Goal: Contribute content

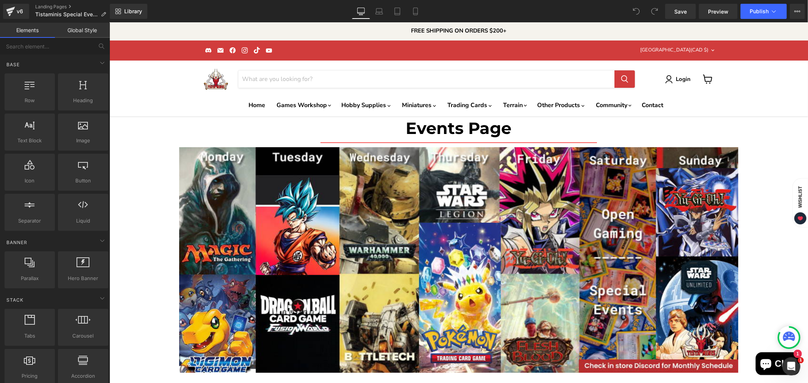
scroll to position [1683, 0]
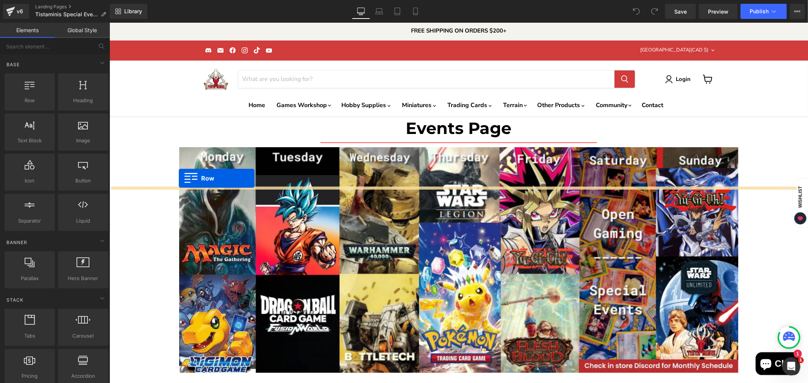
drag, startPoint x: 126, startPoint y: 110, endPoint x: 178, endPoint y: 178, distance: 85.9
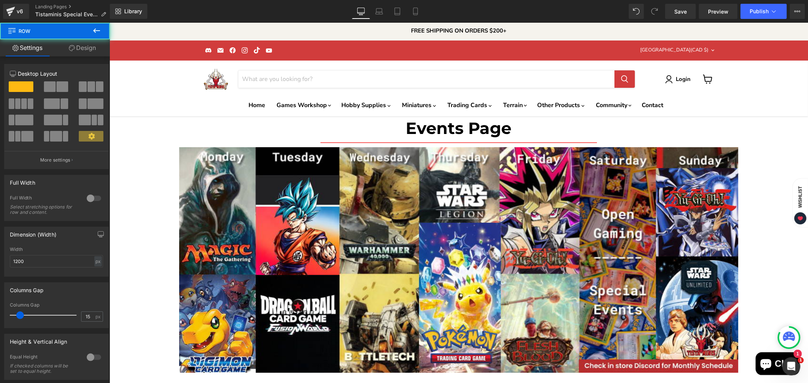
click at [59, 87] on span at bounding box center [62, 86] width 12 height 11
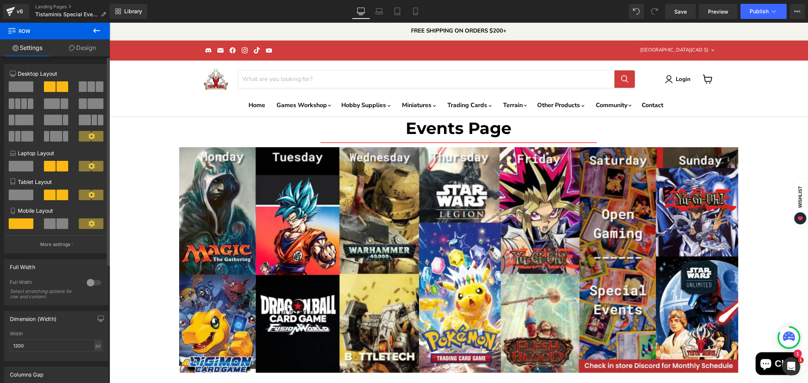
click at [53, 225] on span at bounding box center [50, 224] width 12 height 11
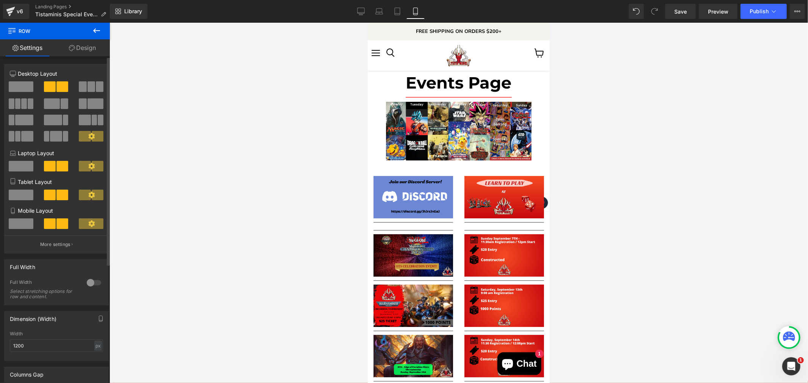
scroll to position [603, 0]
click at [52, 165] on span at bounding box center [50, 166] width 12 height 11
click at [51, 83] on span at bounding box center [50, 86] width 12 height 11
click at [358, 11] on icon at bounding box center [360, 11] width 7 height 6
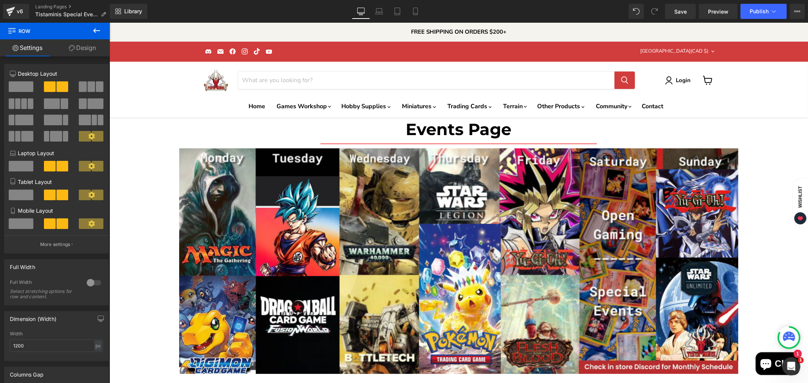
scroll to position [1710, 0]
click at [101, 28] on button at bounding box center [96, 31] width 27 height 17
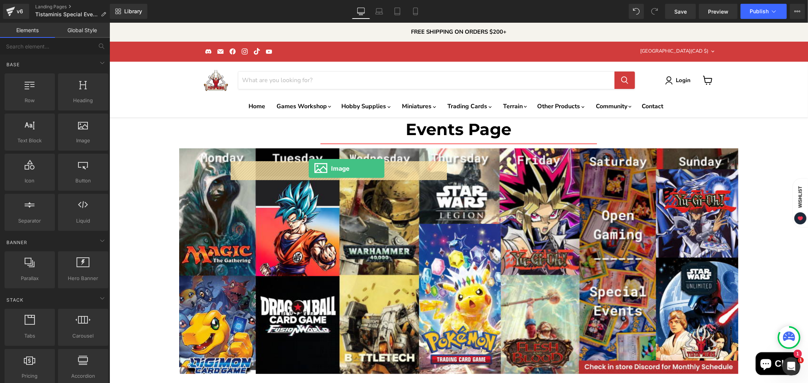
drag, startPoint x: 192, startPoint y: 150, endPoint x: 308, endPoint y: 168, distance: 118.0
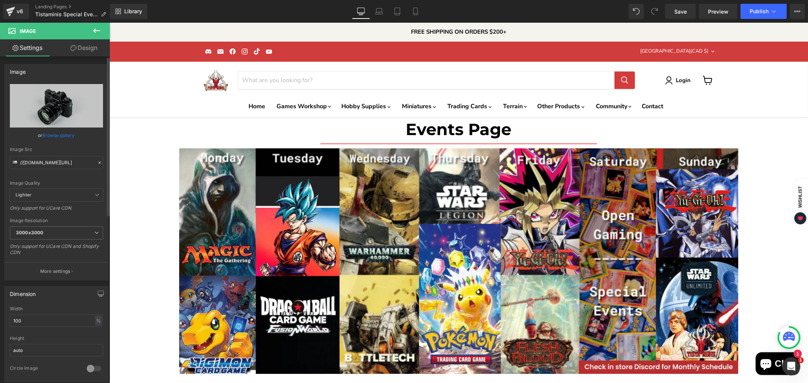
click at [65, 132] on link "Browse gallery" at bounding box center [59, 135] width 32 height 13
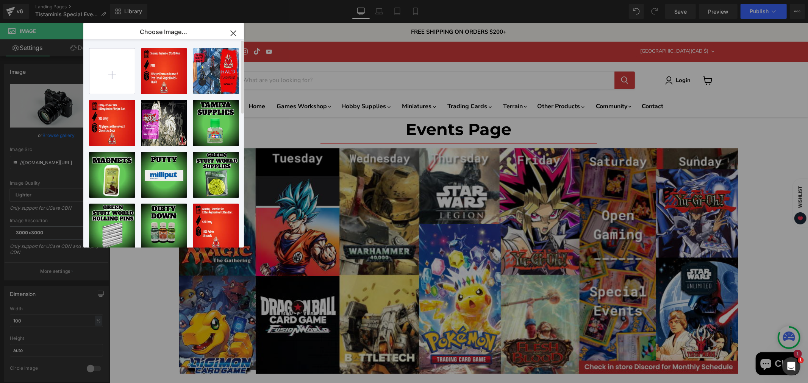
click at [118, 68] on input "file" at bounding box center [111, 70] width 45 height 45
type input "C:\fakepath\OLD WORLD TOURNAMNET-High-Quality (1).jpg"
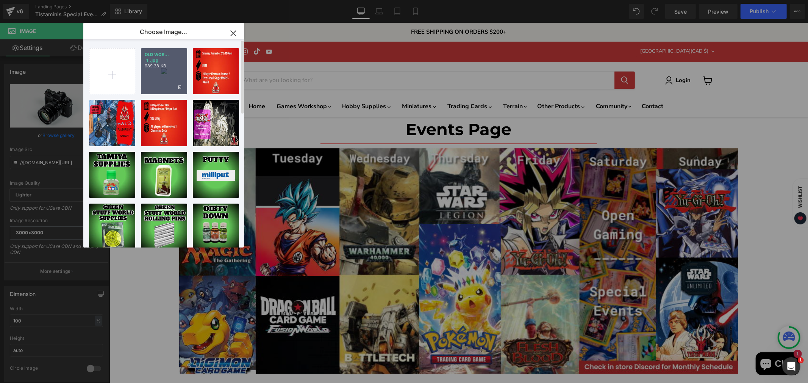
click at [164, 75] on div "OLD WOR... _1_.jpg 989.38 KB" at bounding box center [164, 71] width 46 height 46
type input "[URL][DOMAIN_NAME]"
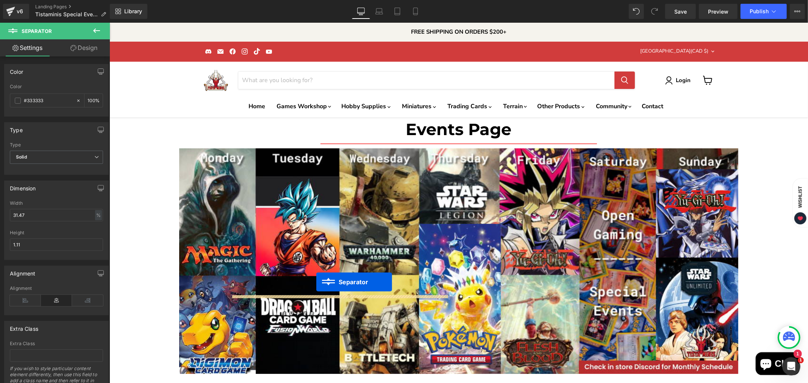
drag, startPoint x: 323, startPoint y: 163, endPoint x: 316, endPoint y: 282, distance: 118.8
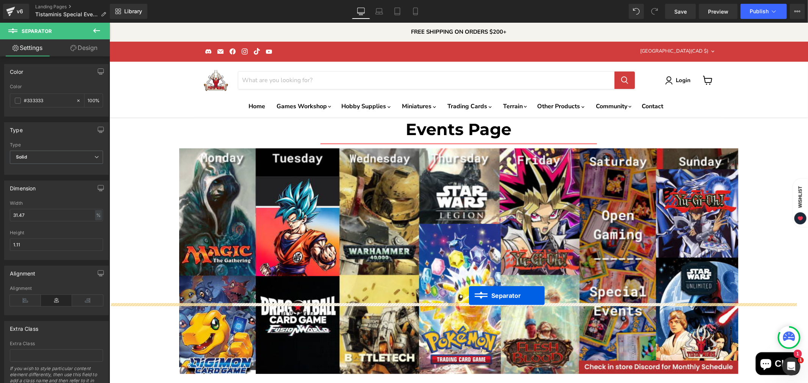
drag, startPoint x: 538, startPoint y: 157, endPoint x: 469, endPoint y: 295, distance: 154.7
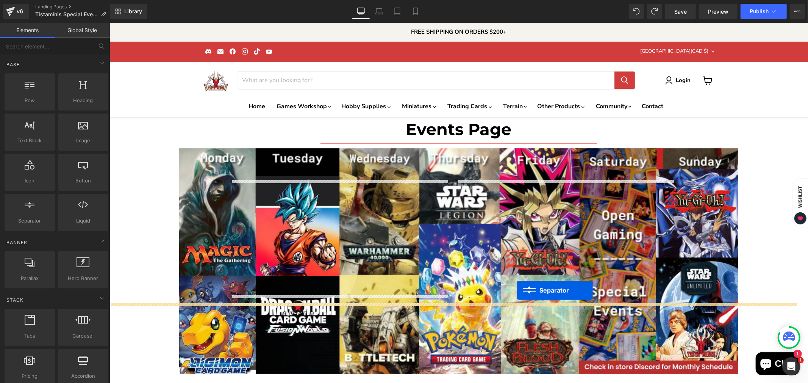
drag, startPoint x: 551, startPoint y: 164, endPoint x: 517, endPoint y: 290, distance: 130.3
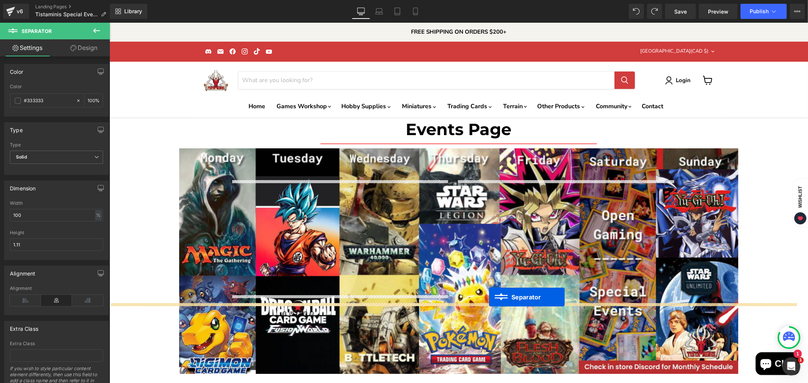
drag, startPoint x: 549, startPoint y: 165, endPoint x: 489, endPoint y: 296, distance: 144.1
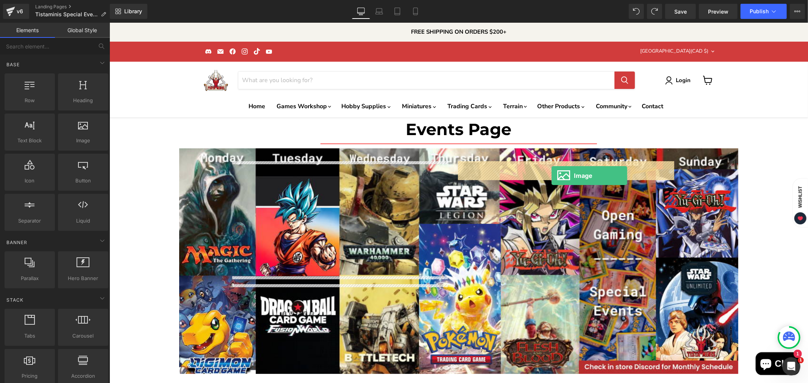
drag, startPoint x: 189, startPoint y: 158, endPoint x: 551, endPoint y: 175, distance: 362.2
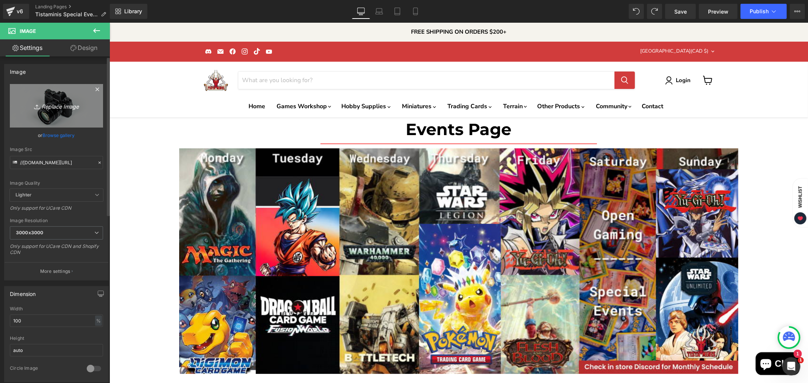
click at [61, 114] on link "Replace Image" at bounding box center [56, 106] width 93 height 44
type input "C:\fakepath\1000 POINT OLD WORLD TOURNAMENT-High-Quality.jpg"
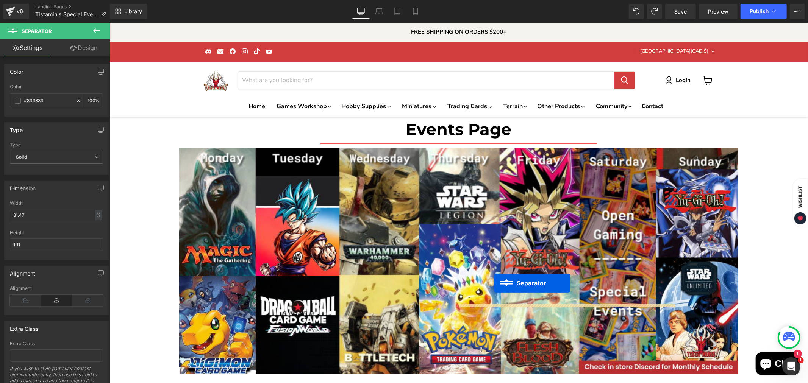
drag, startPoint x: 320, startPoint y: 289, endPoint x: 494, endPoint y: 282, distance: 174.4
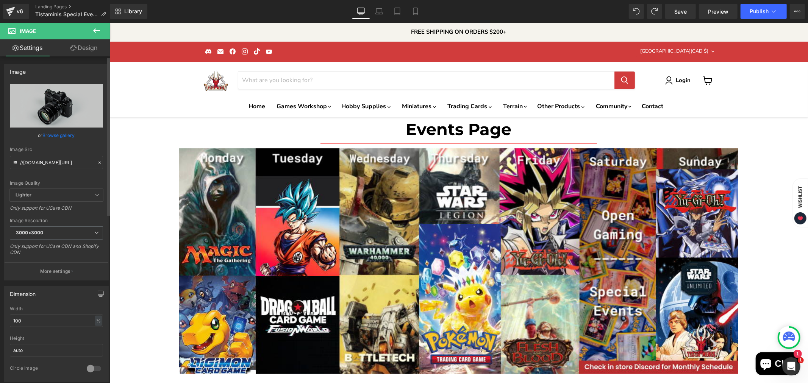
click at [67, 132] on link "Browse gallery" at bounding box center [59, 135] width 32 height 13
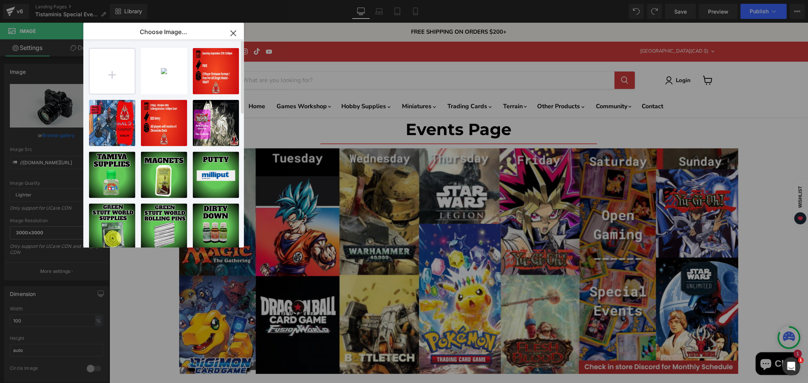
click at [126, 78] on input "file" at bounding box center [111, 70] width 45 height 45
type input "C:\fakepath\1000 POINT OLD WORLD TOURNAMENT-High-Quality.jpg"
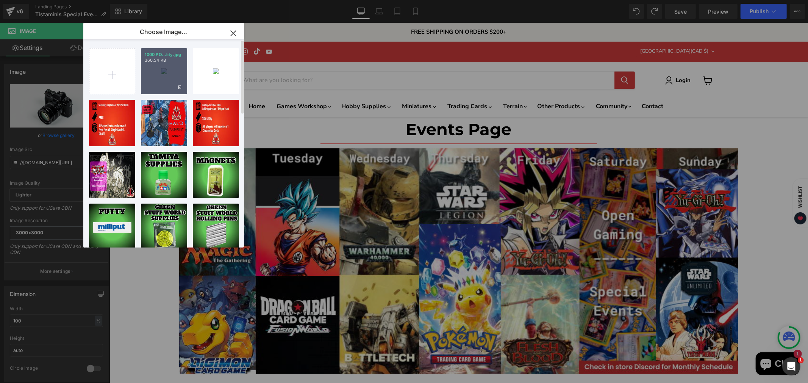
click at [156, 65] on div "1000 PO...lity.jpg 360.54 KB" at bounding box center [164, 71] width 46 height 46
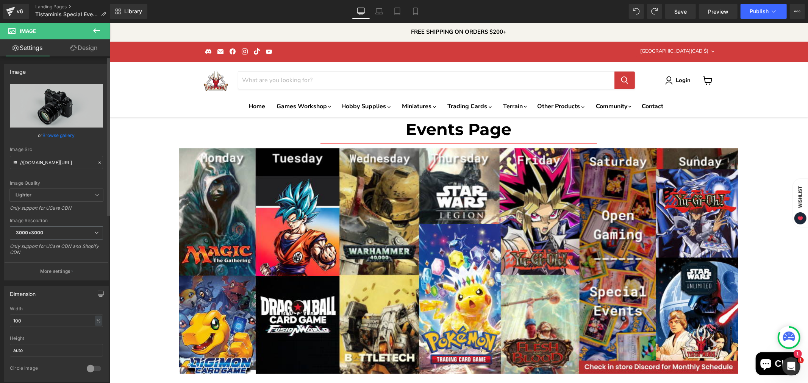
click at [63, 133] on link "Browse gallery" at bounding box center [59, 135] width 32 height 13
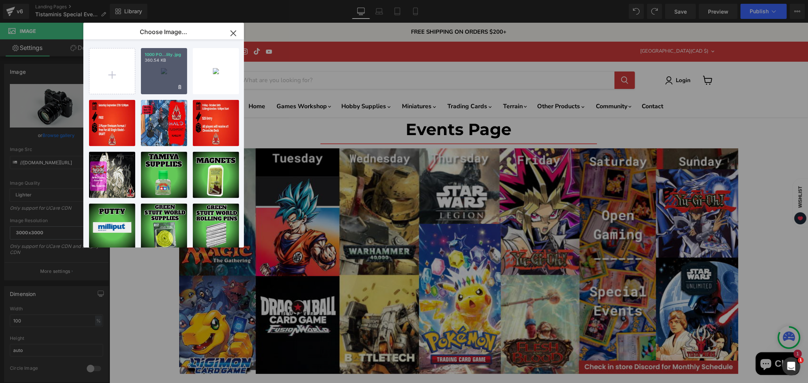
click at [152, 63] on p "360.54 KB" at bounding box center [164, 61] width 39 height 6
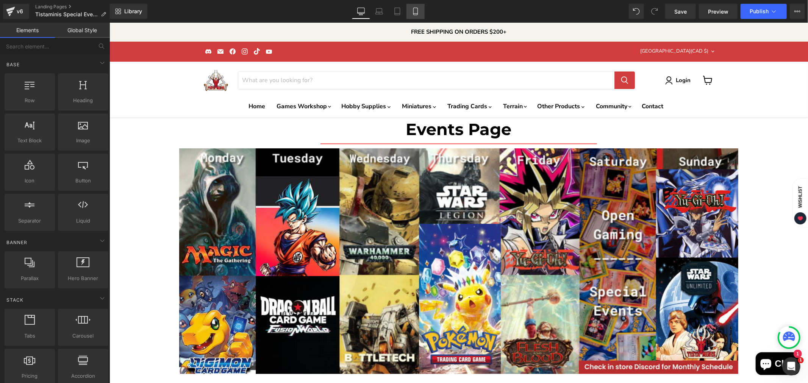
click at [414, 10] on icon at bounding box center [416, 12] width 8 height 8
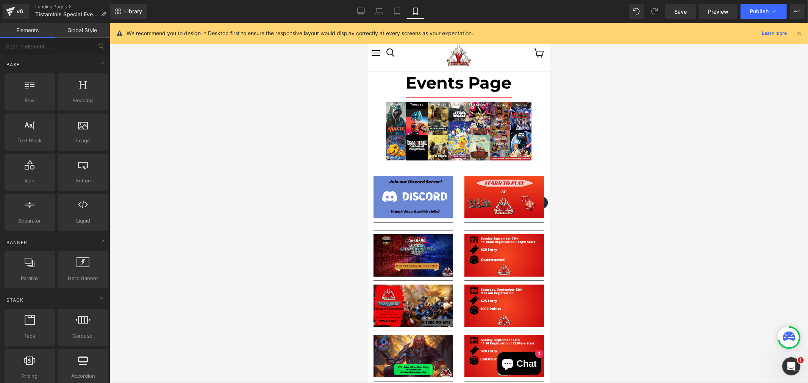
scroll to position [678, 0]
click at [399, 12] on icon at bounding box center [398, 12] width 8 height 8
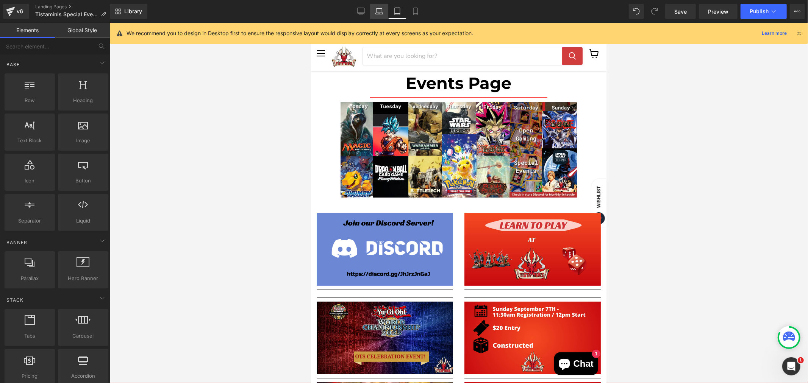
click at [384, 11] on link "Laptop" at bounding box center [379, 11] width 18 height 15
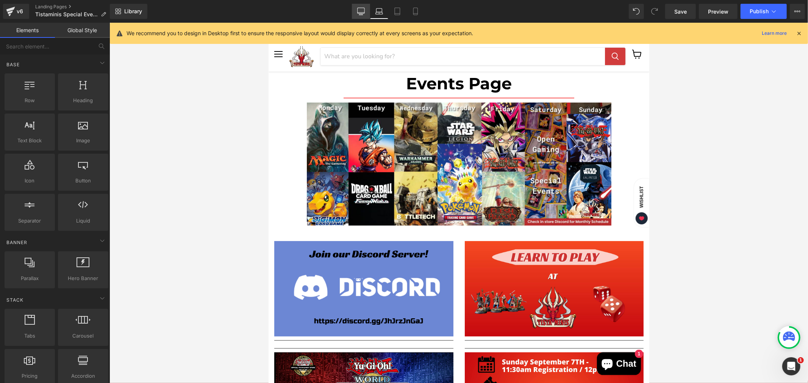
click at [363, 13] on icon at bounding box center [361, 12] width 8 height 8
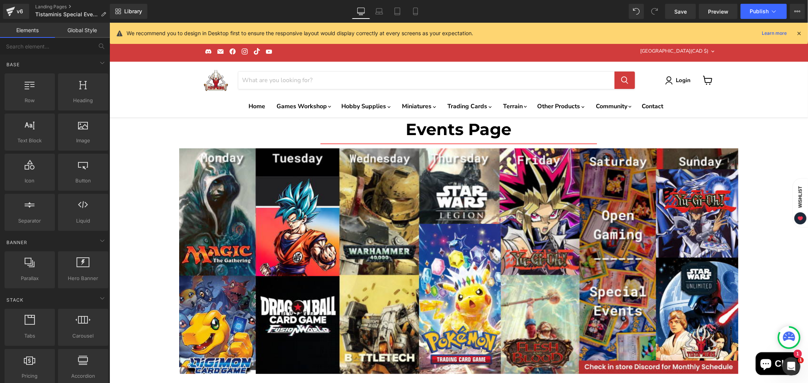
scroll to position [1718, 0]
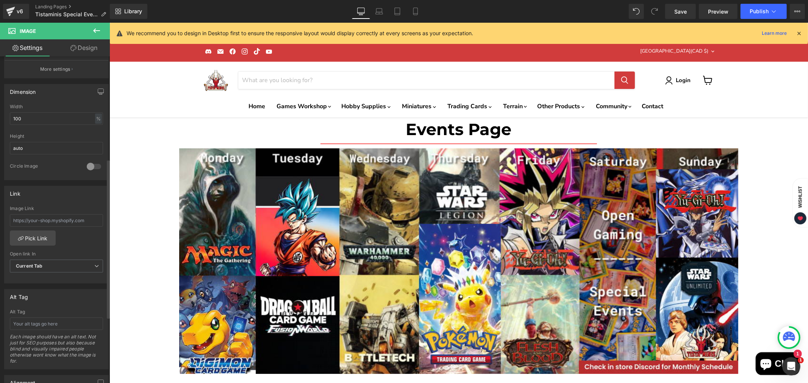
scroll to position [210, 0]
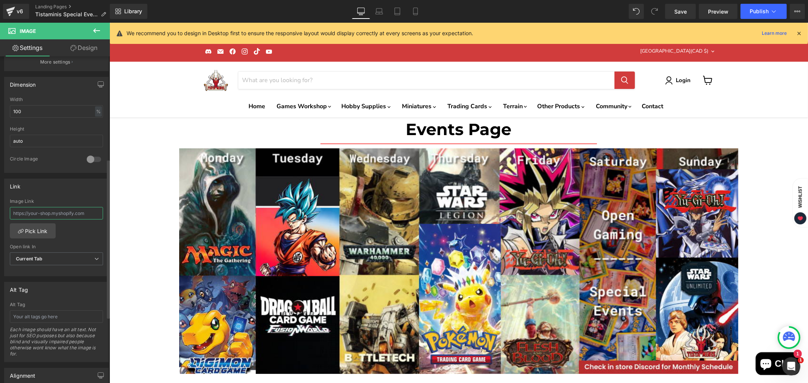
click at [61, 211] on input "text" at bounding box center [56, 213] width 93 height 13
click at [70, 213] on input "text" at bounding box center [56, 213] width 93 height 13
paste input "[URL][DOMAIN_NAME][DATE]"
type input "[URL][DOMAIN_NAME][DATE]"
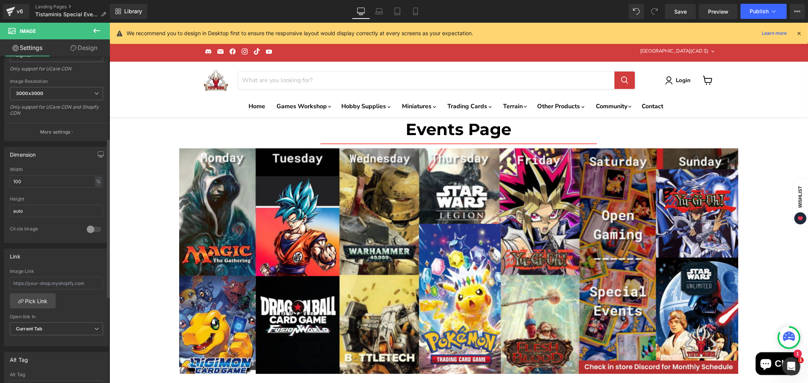
scroll to position [168, 0]
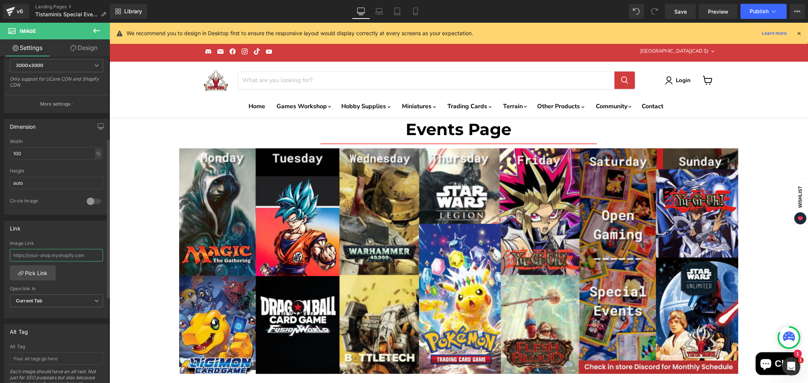
click at [58, 253] on input "text" at bounding box center [56, 255] width 93 height 13
paste input "[URL][DOMAIN_NAME][DATE]"
type input "[URL][DOMAIN_NAME][DATE]"
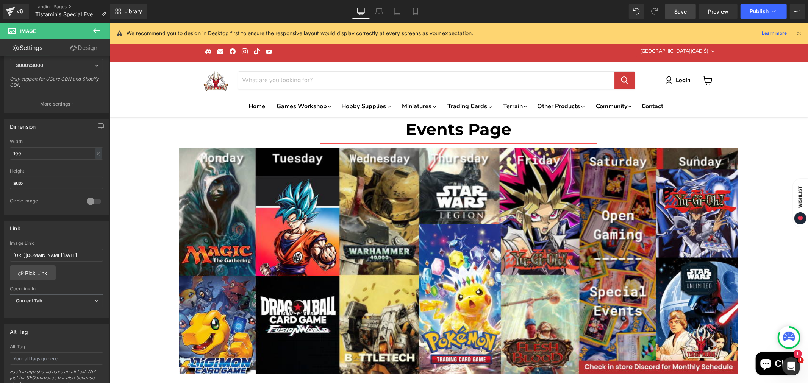
click at [680, 13] on span "Save" at bounding box center [680, 12] width 13 height 8
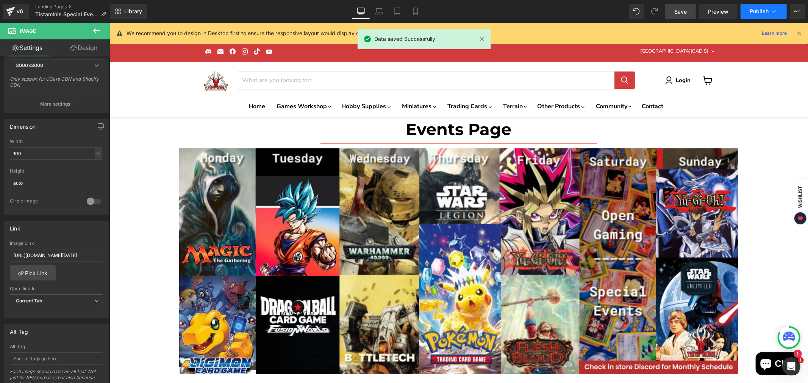
click at [764, 8] on span "Publish" at bounding box center [759, 11] width 19 height 6
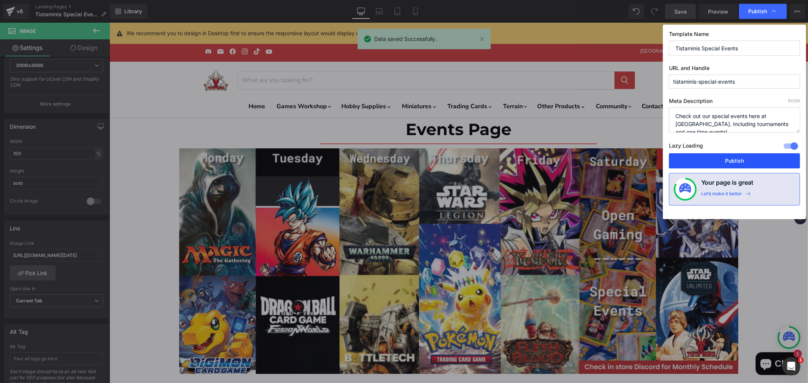
click at [699, 160] on button "Publish" at bounding box center [734, 160] width 131 height 15
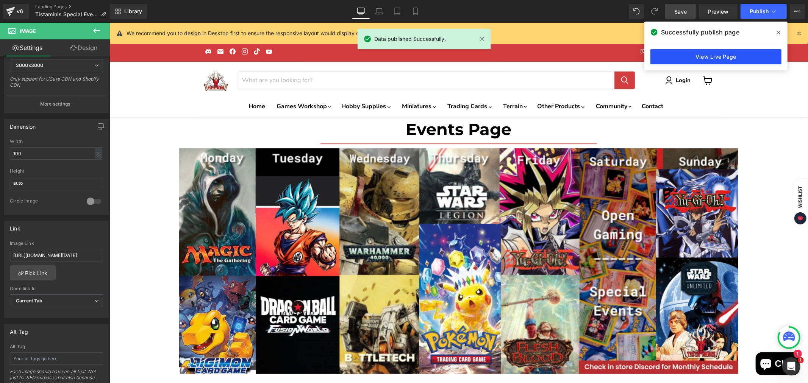
click at [707, 55] on link "View Live Page" at bounding box center [715, 56] width 131 height 15
